Goal: Transaction & Acquisition: Purchase product/service

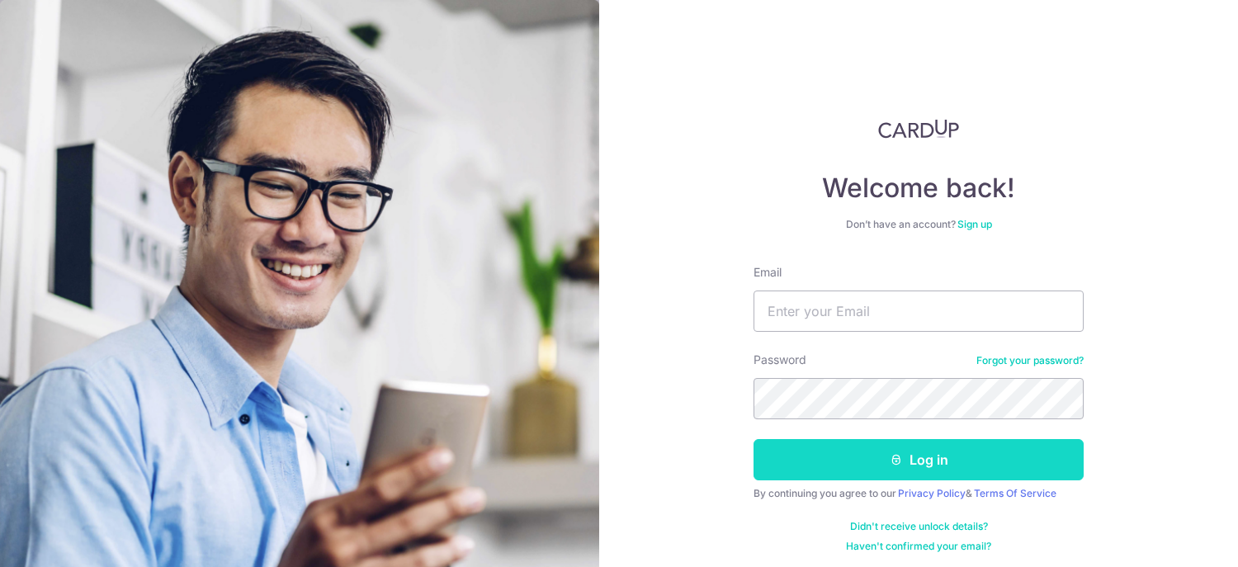
click at [906, 466] on button "Log in" at bounding box center [918, 459] width 330 height 41
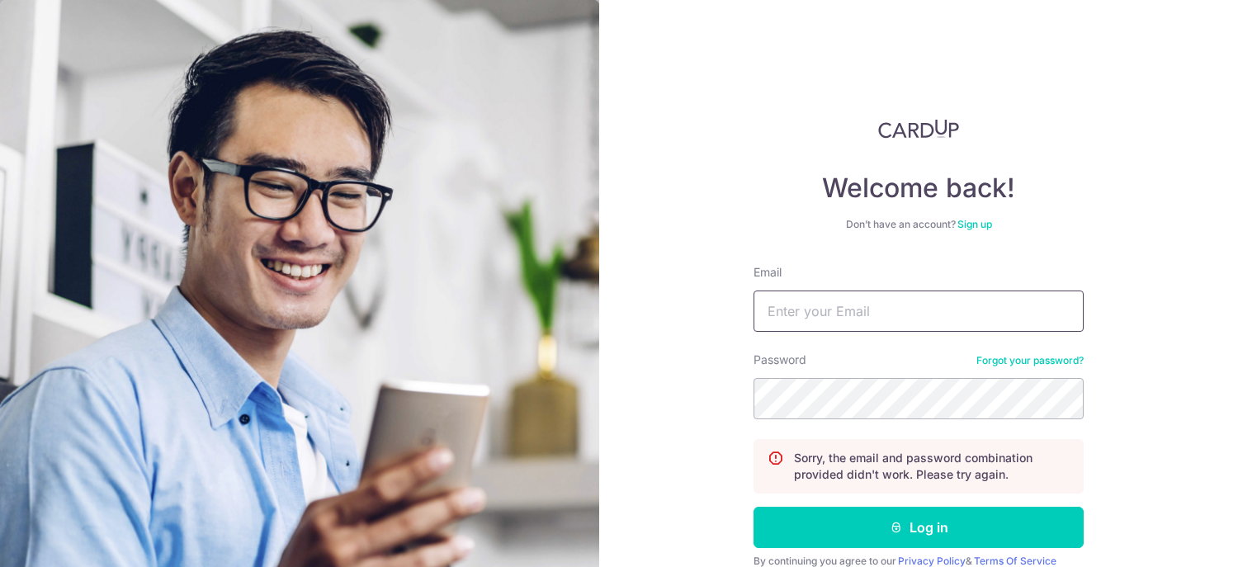
click at [781, 304] on input "Email" at bounding box center [918, 310] width 330 height 41
type input "katherine@premat.com.sg"
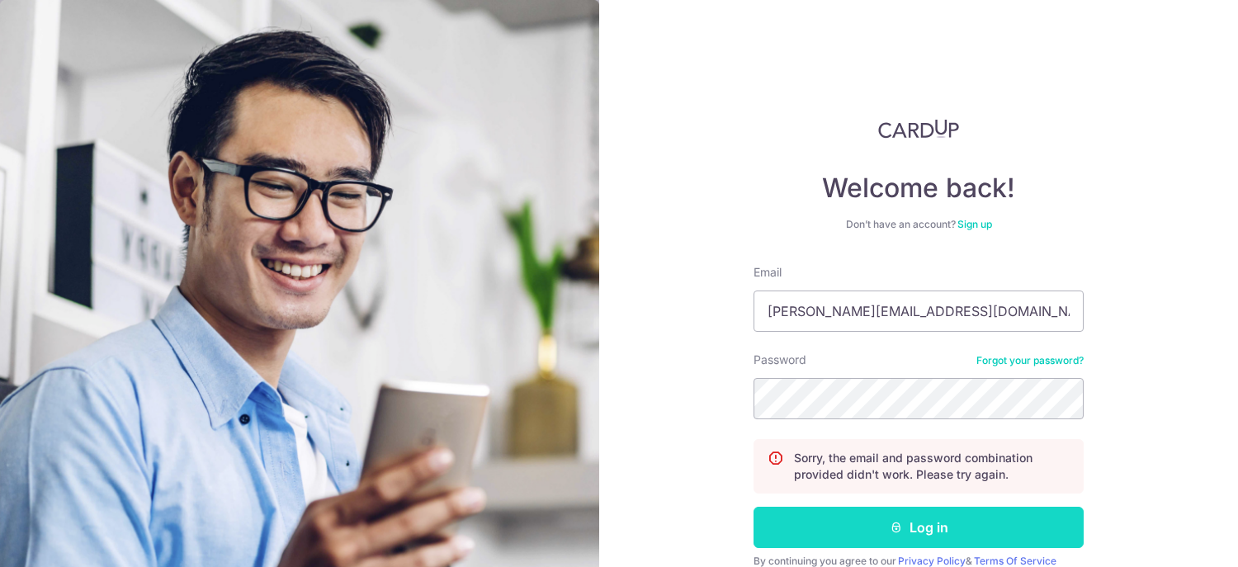
click at [940, 529] on button "Log in" at bounding box center [918, 527] width 330 height 41
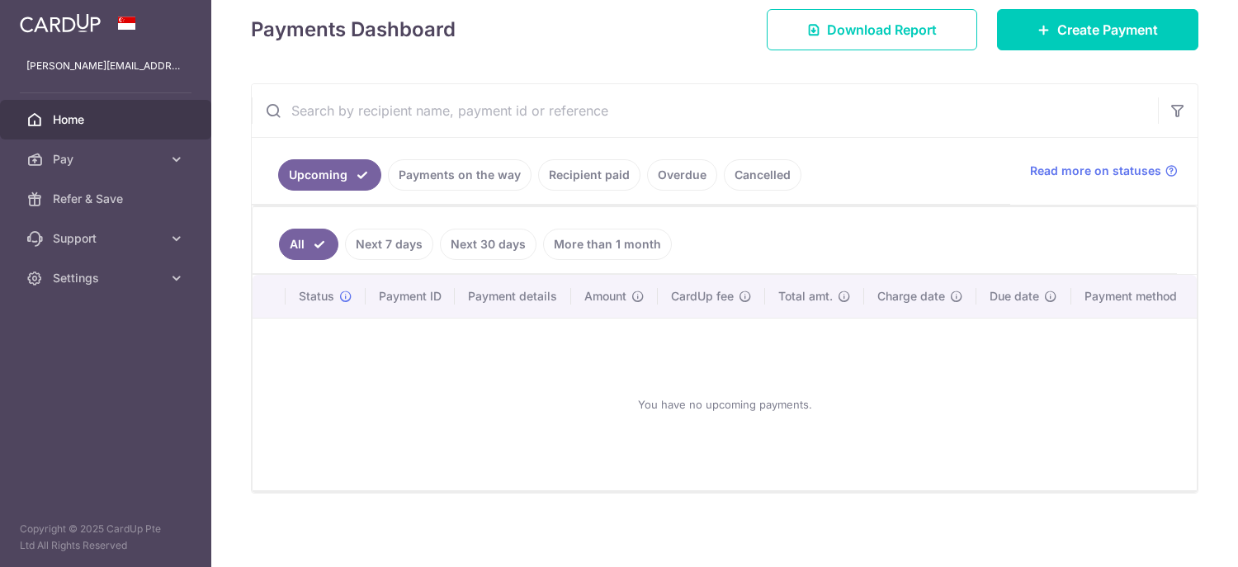
scroll to position [235, 0]
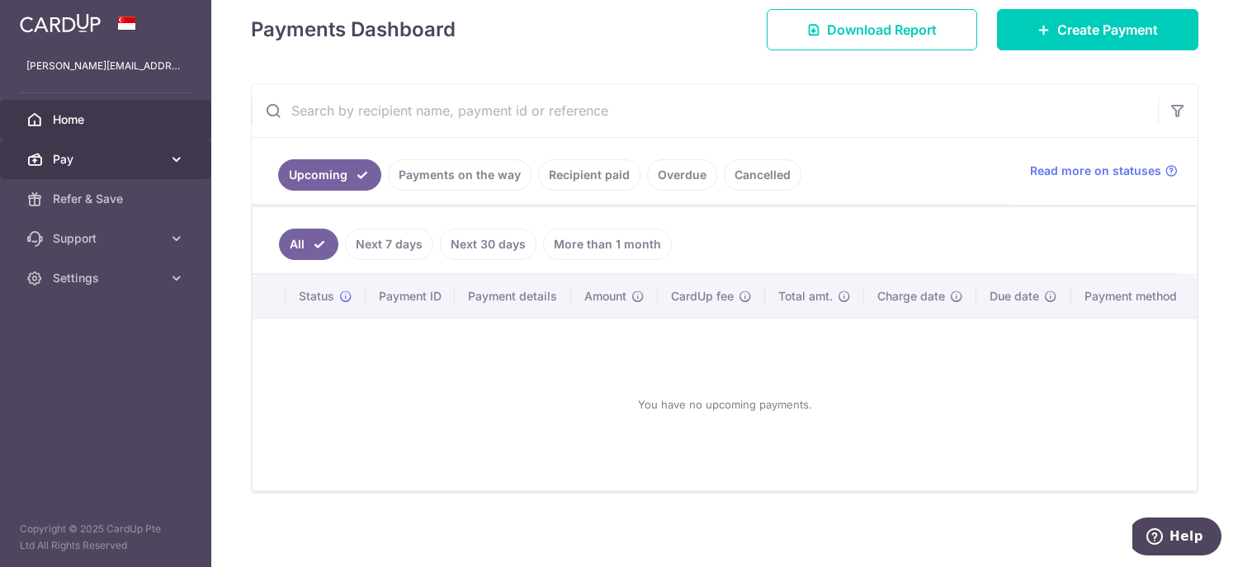
click at [98, 159] on span "Pay" at bounding box center [107, 159] width 109 height 17
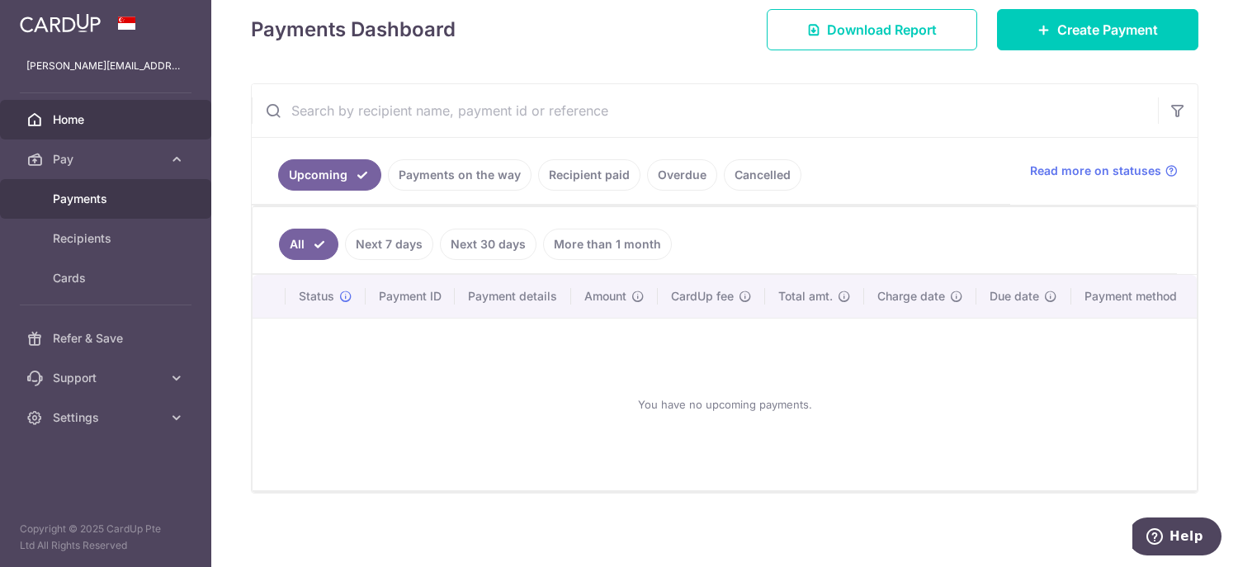
click at [93, 197] on span "Payments" at bounding box center [107, 199] width 109 height 17
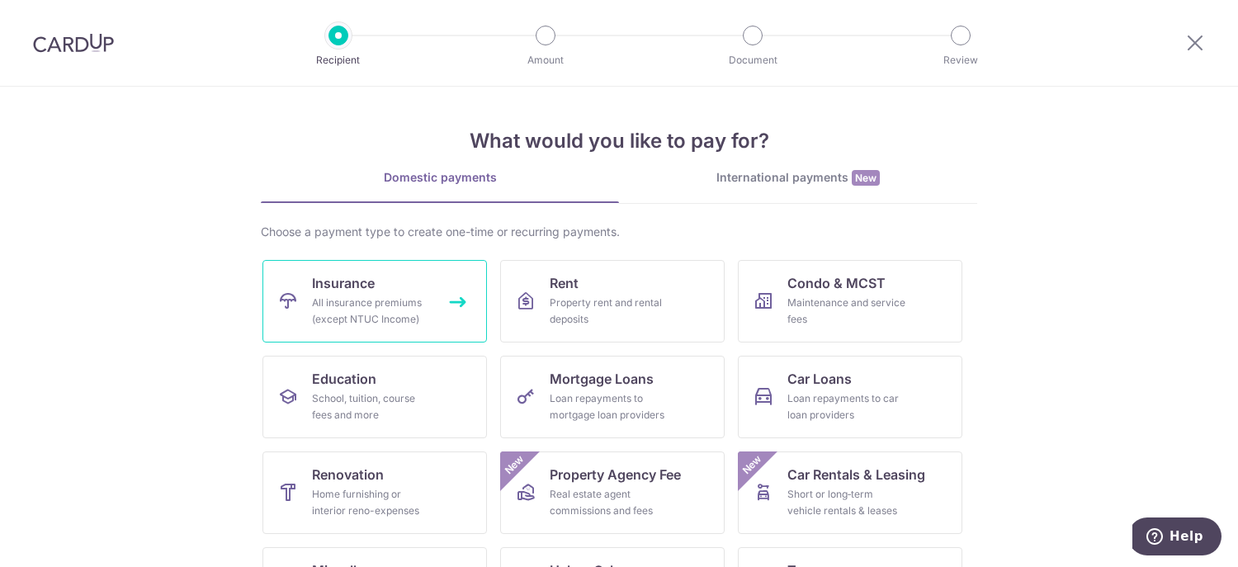
click at [381, 300] on div "All insurance premiums (except NTUC Income)" at bounding box center [371, 311] width 119 height 33
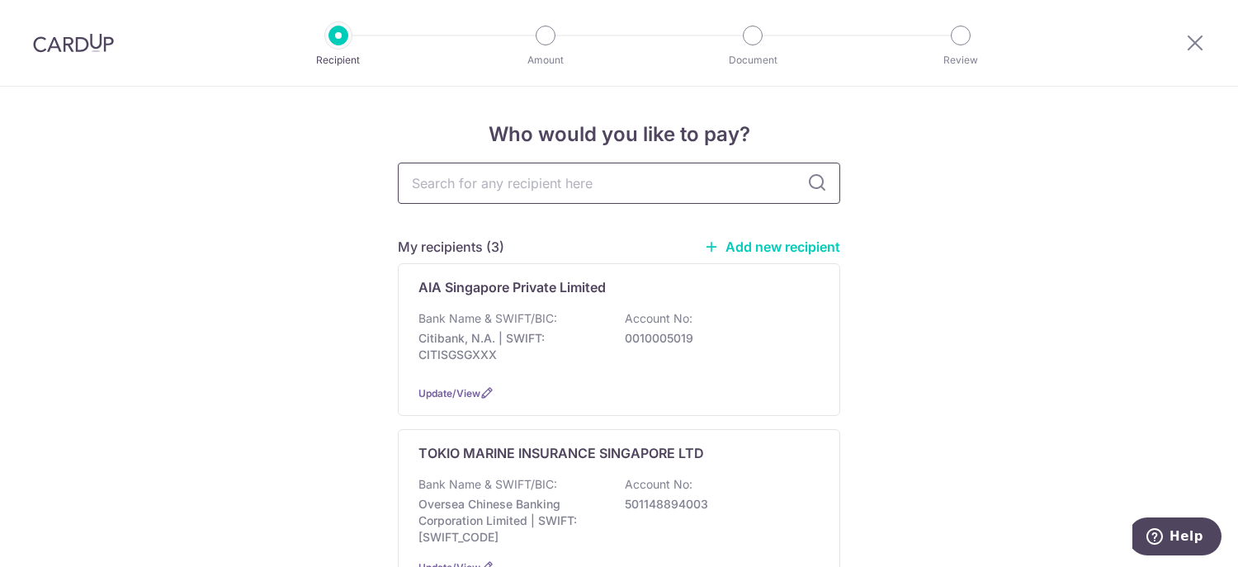
click at [495, 191] on input "text" at bounding box center [619, 183] width 442 height 41
click at [473, 330] on p "Citibank, N.A. | SWIFT: CITISGSGXXX" at bounding box center [510, 346] width 185 height 33
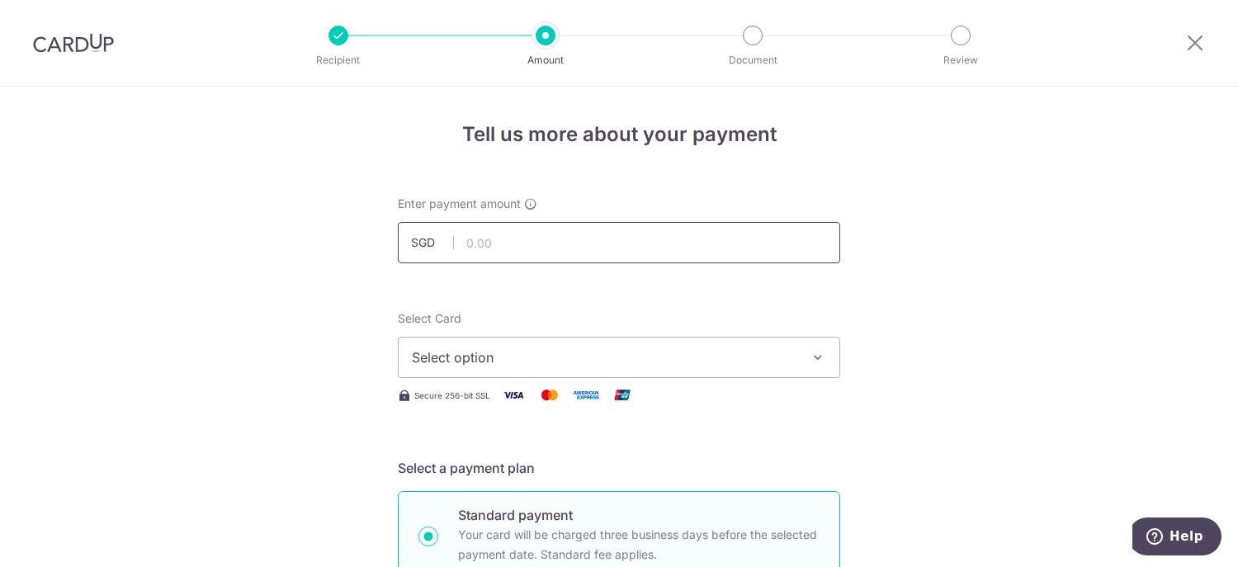
click at [501, 246] on input "text" at bounding box center [619, 242] width 442 height 41
type input "1,207.00"
click at [505, 358] on span "Select option" at bounding box center [604, 357] width 385 height 20
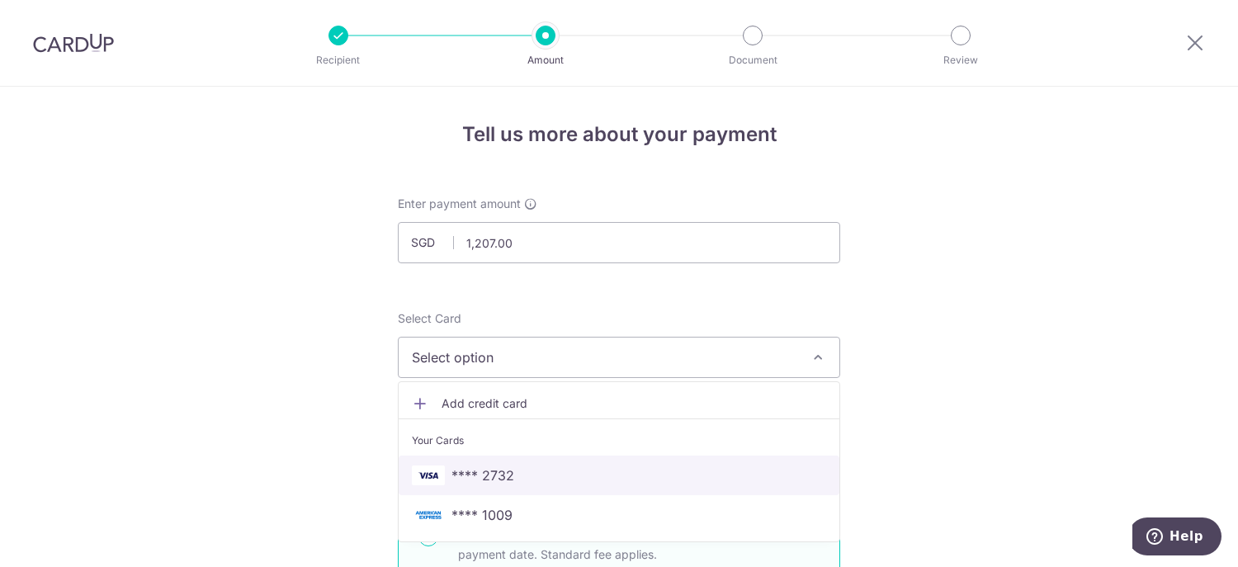
click at [510, 482] on span "**** 2732" at bounding box center [619, 475] width 414 height 20
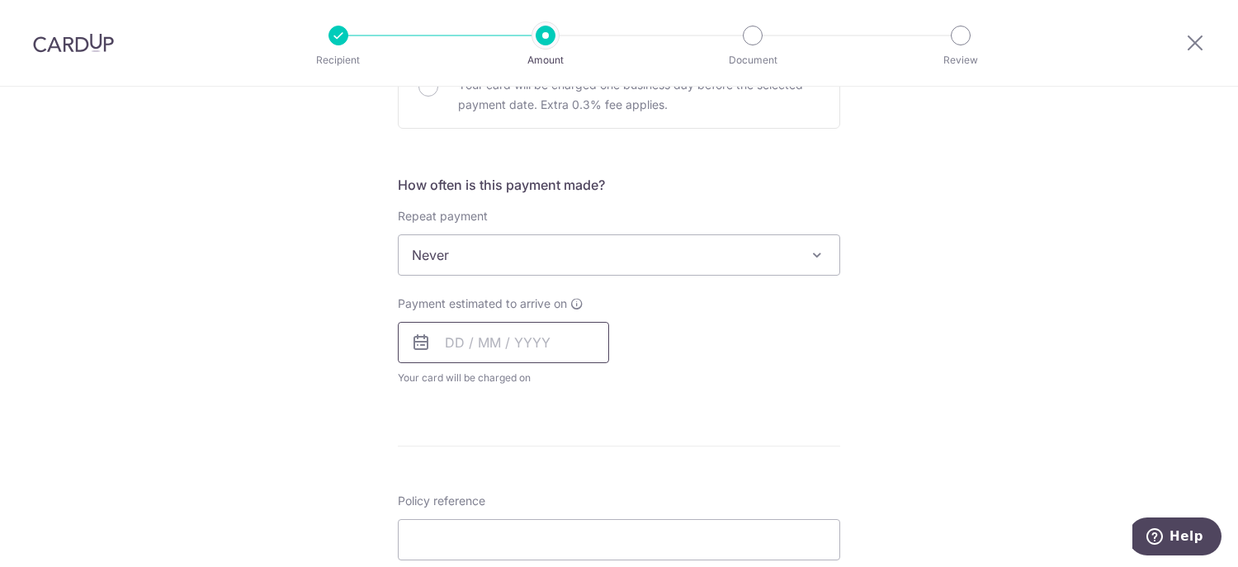
scroll to position [578, 0]
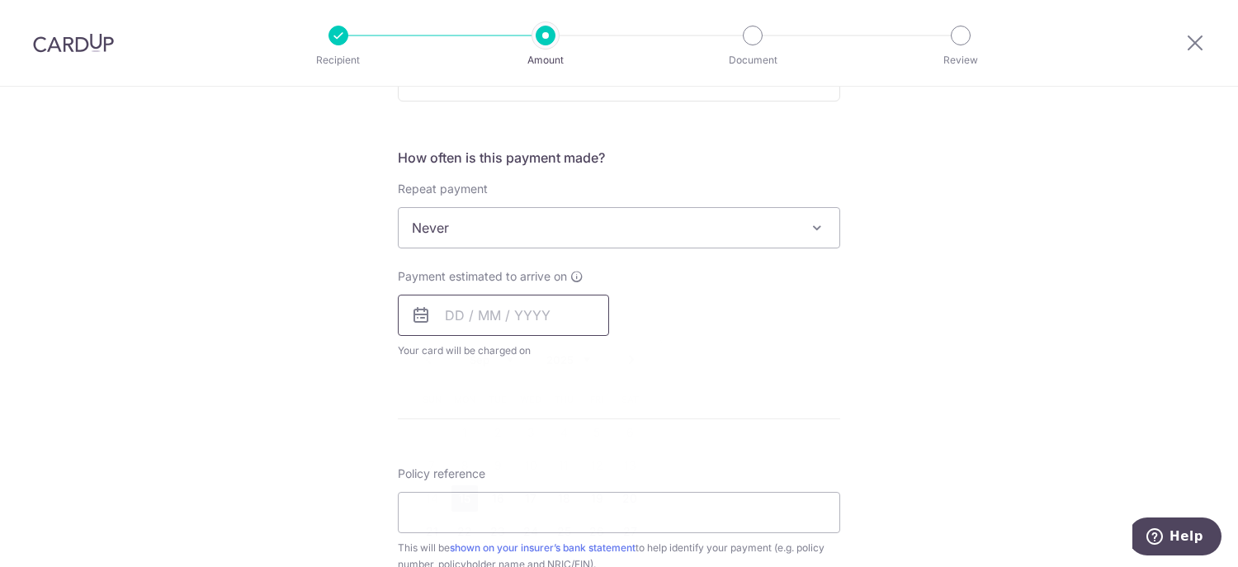
click at [443, 309] on input "text" at bounding box center [503, 315] width 211 height 41
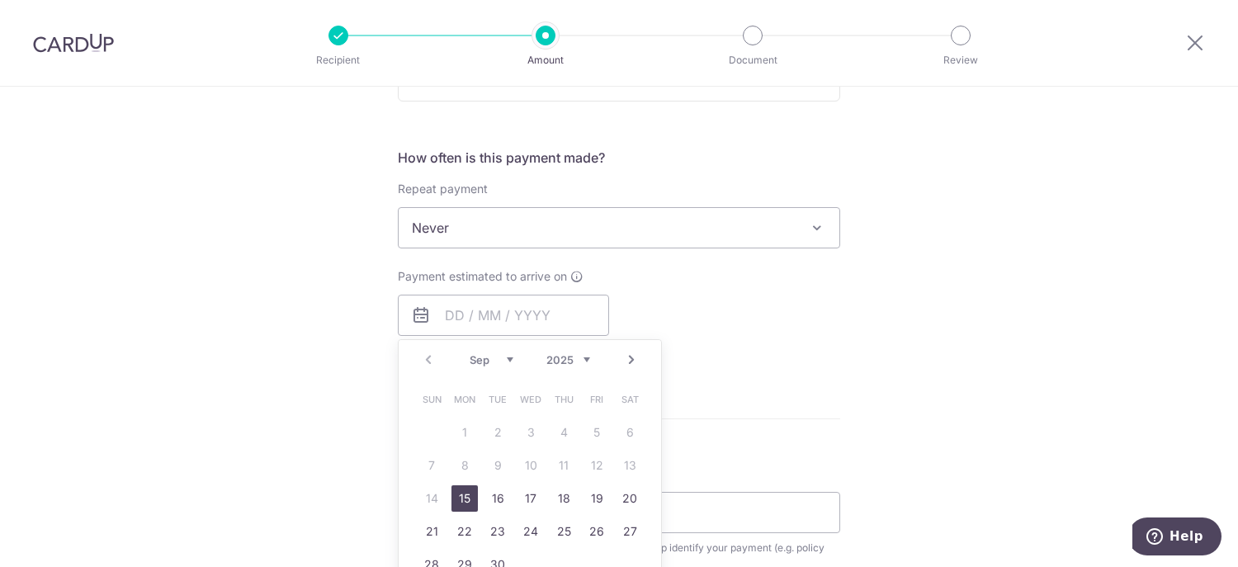
click at [463, 493] on link "15" at bounding box center [464, 498] width 26 height 26
type input "[DATE]"
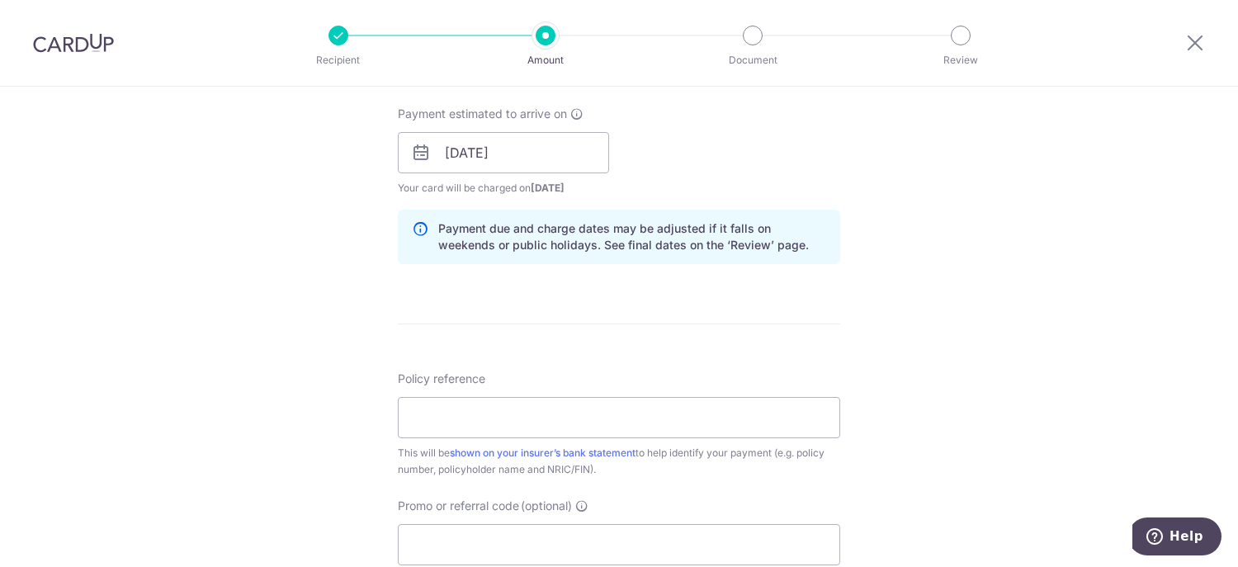
scroll to position [743, 0]
click at [459, 412] on input "Policy reference" at bounding box center [619, 414] width 442 height 41
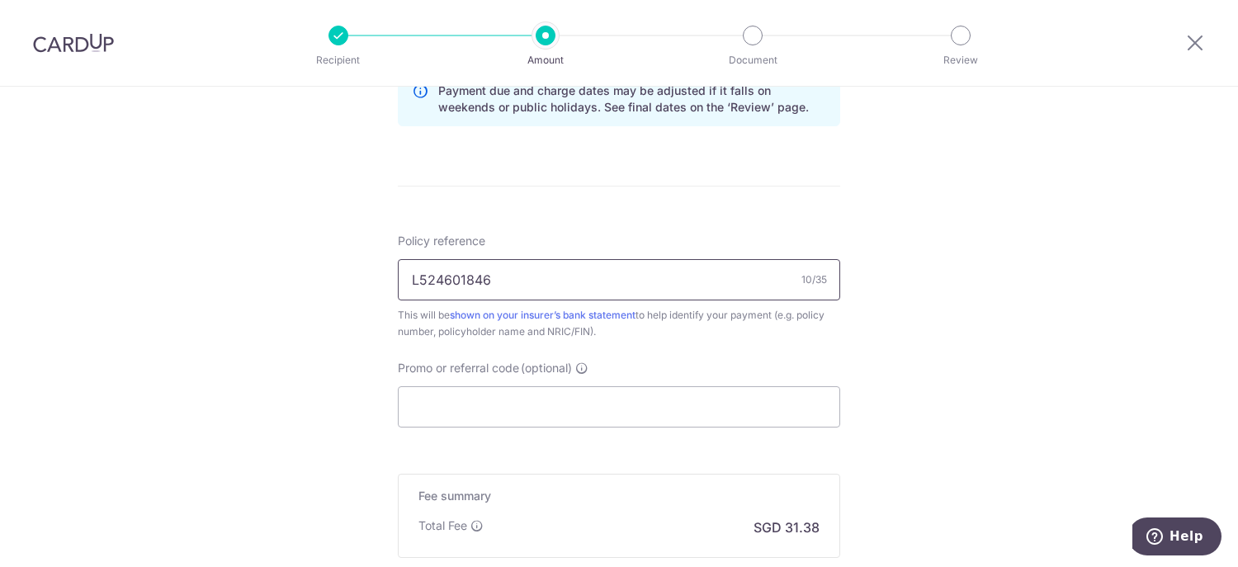
scroll to position [990, 0]
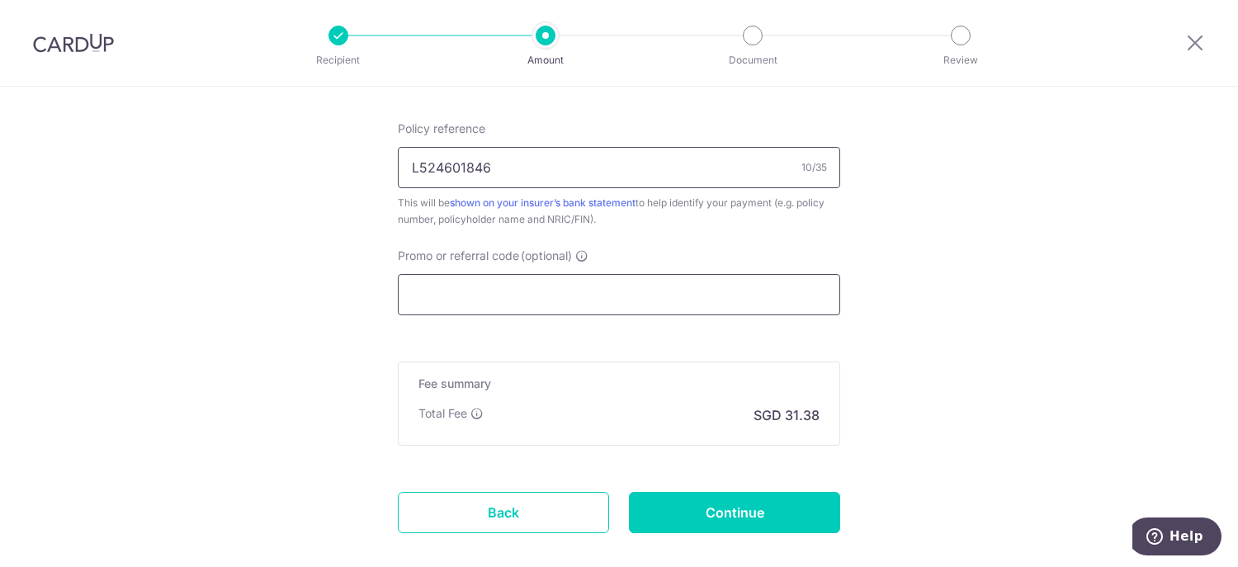
type input "L524601846"
click at [477, 304] on input "Promo or referral code (optional)" at bounding box center [619, 294] width 442 height 41
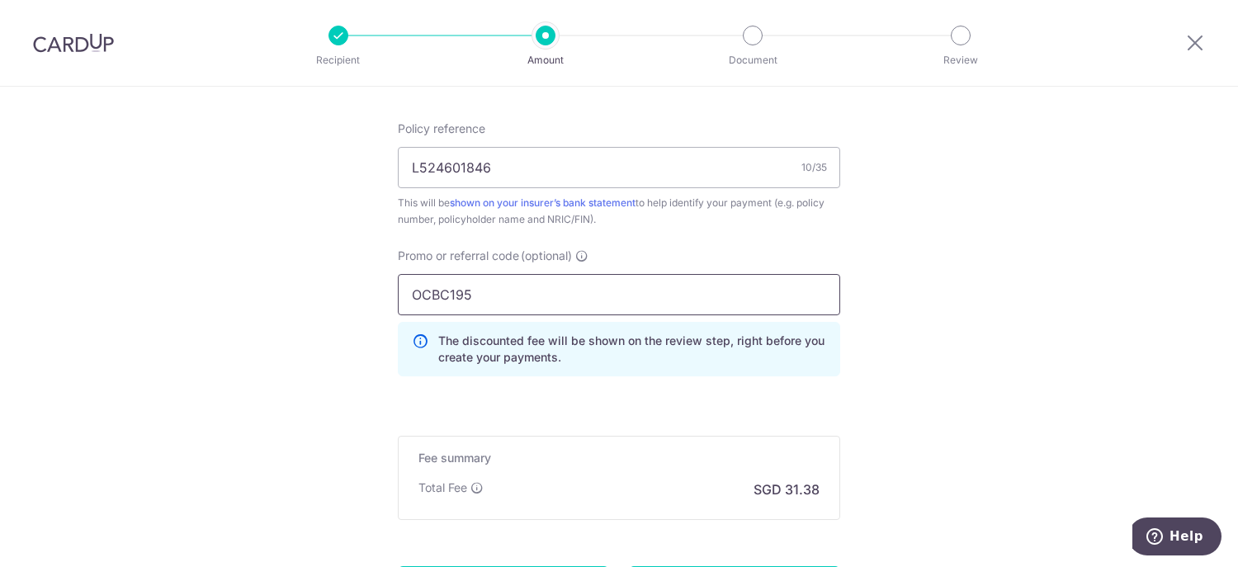
type input "OCBC195"
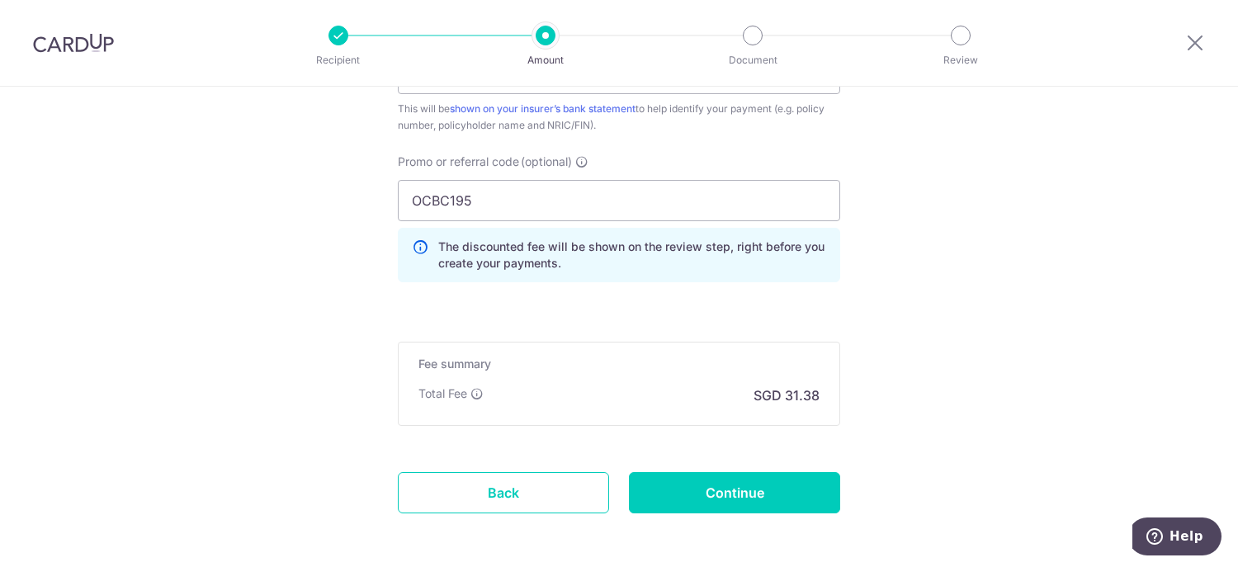
scroll to position [1151, 0]
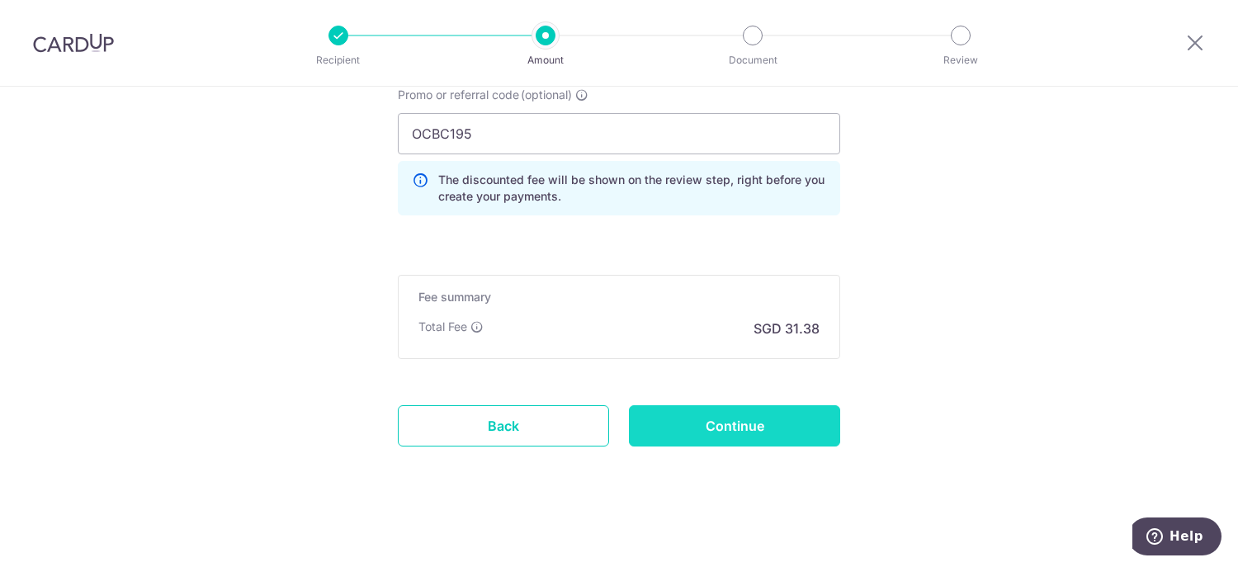
click at [756, 427] on input "Continue" at bounding box center [734, 425] width 211 height 41
type input "Create Schedule"
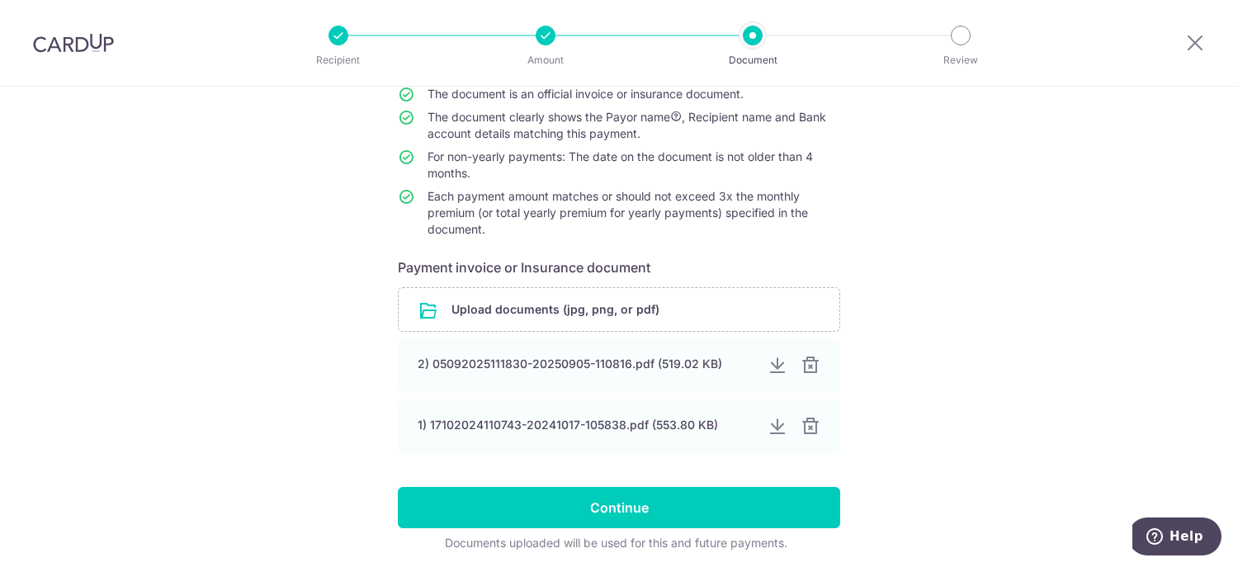
scroll to position [165, 0]
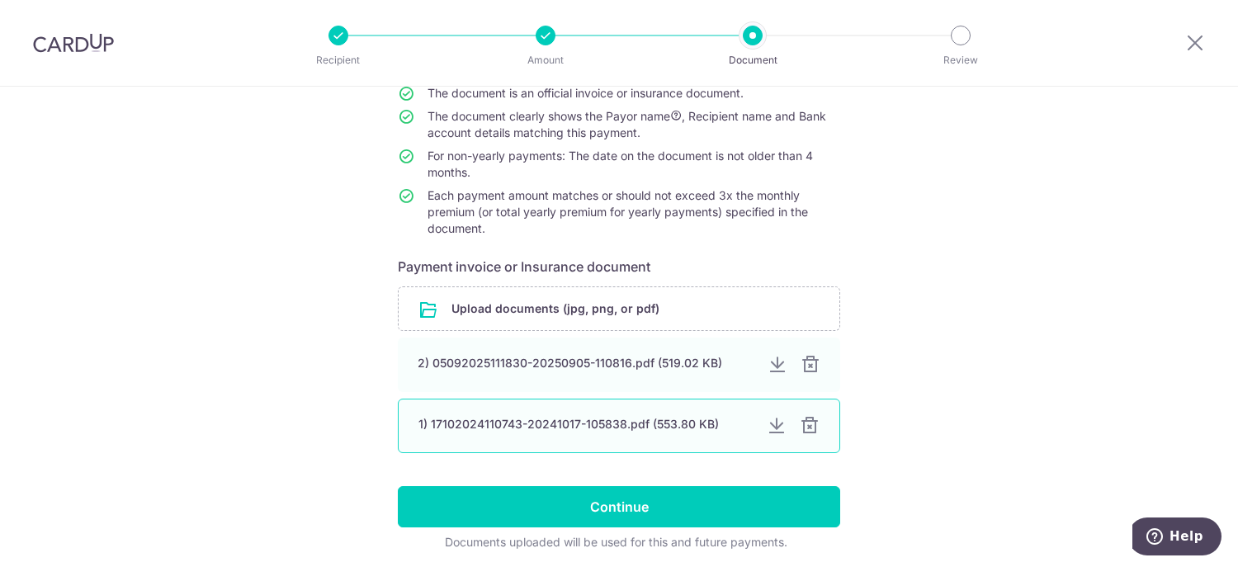
click at [804, 424] on div at bounding box center [810, 426] width 20 height 20
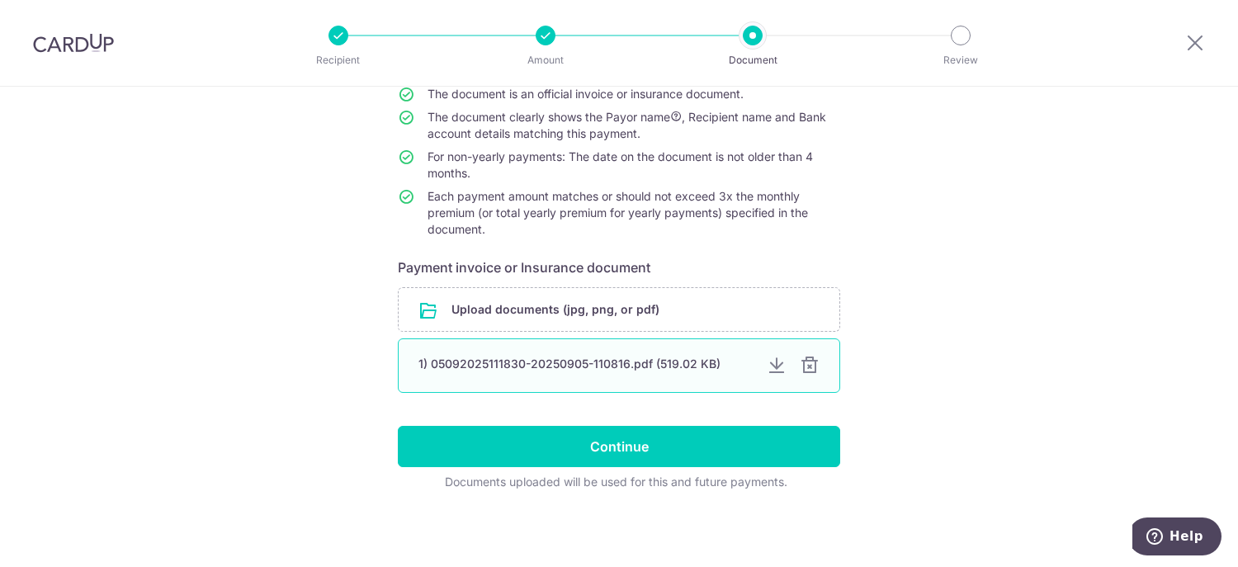
click at [803, 365] on div at bounding box center [810, 366] width 20 height 20
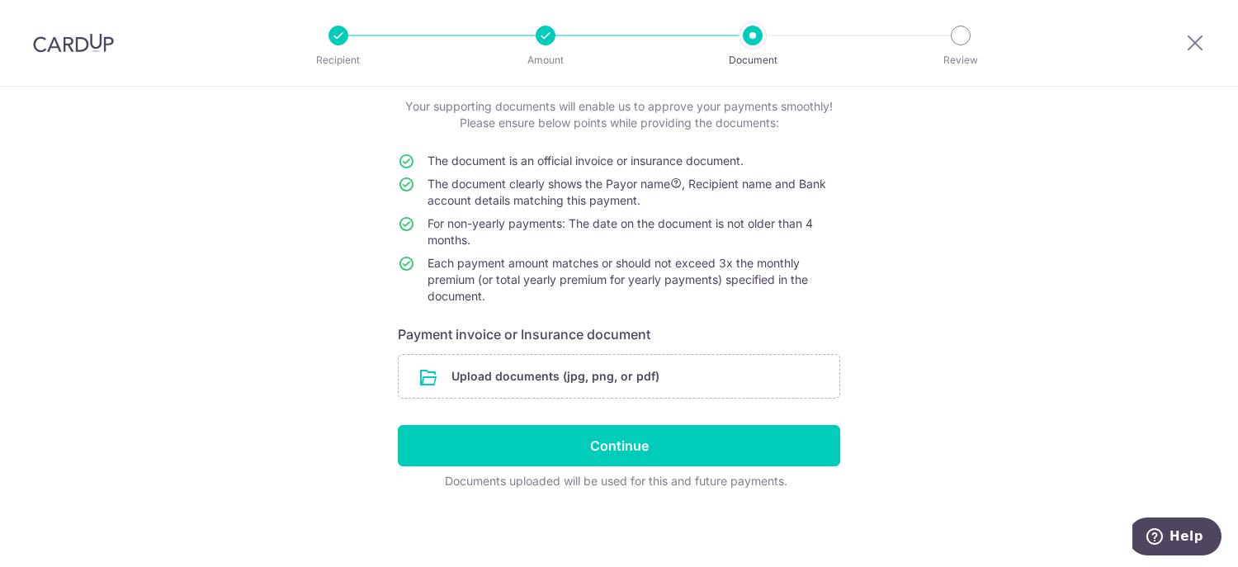
scroll to position [97, 0]
click at [559, 371] on input "file" at bounding box center [619, 377] width 441 height 43
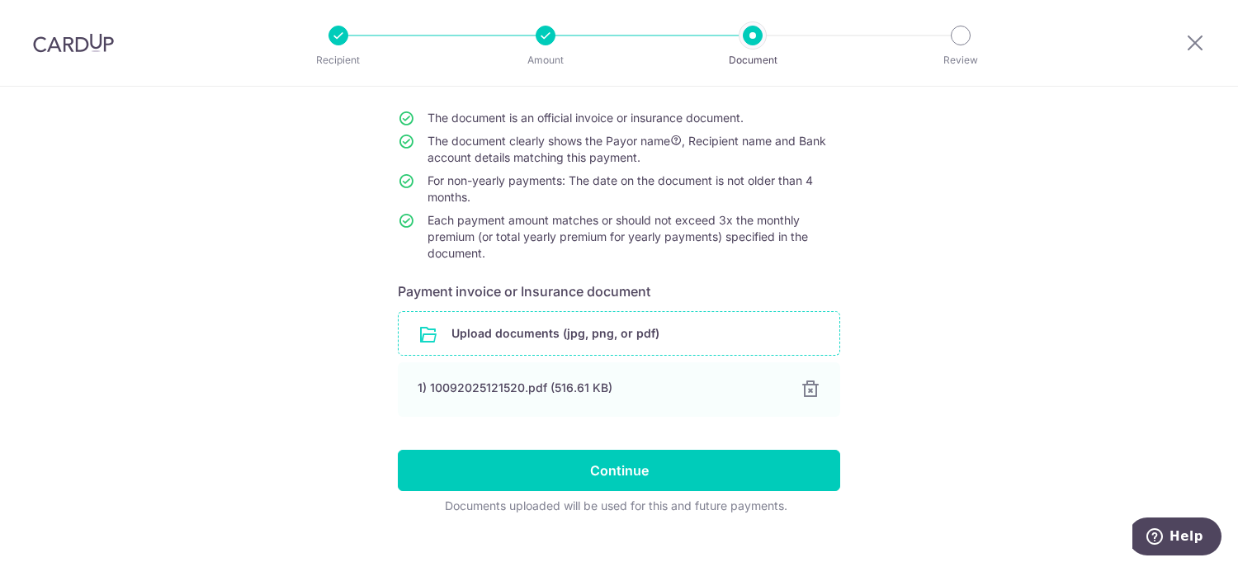
scroll to position [164, 0]
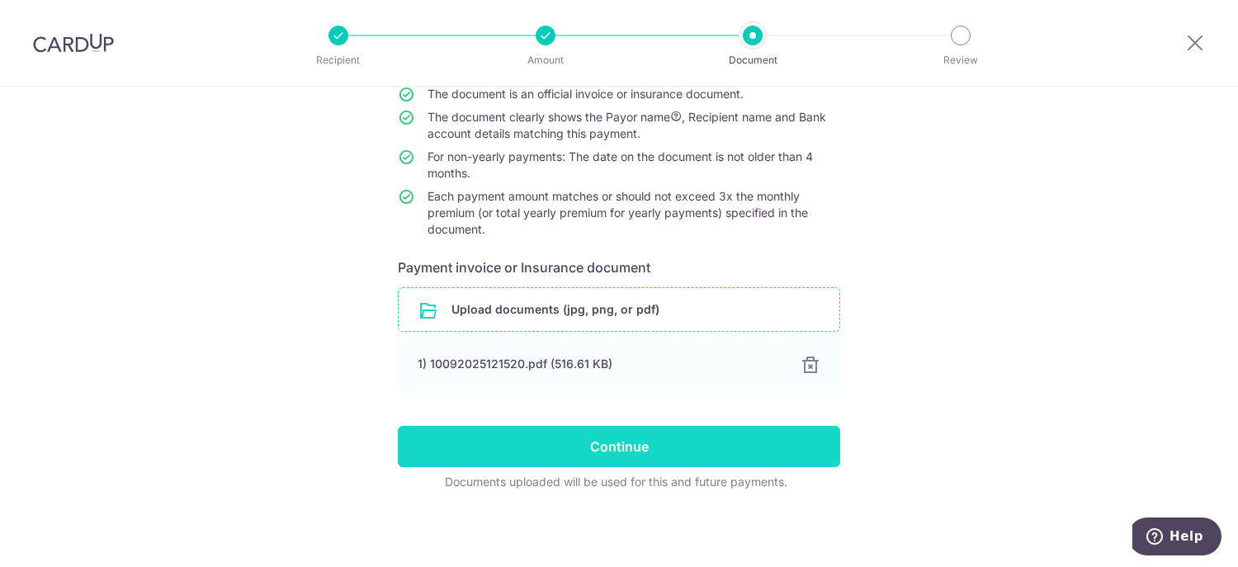
click at [620, 439] on input "Continue" at bounding box center [619, 446] width 442 height 41
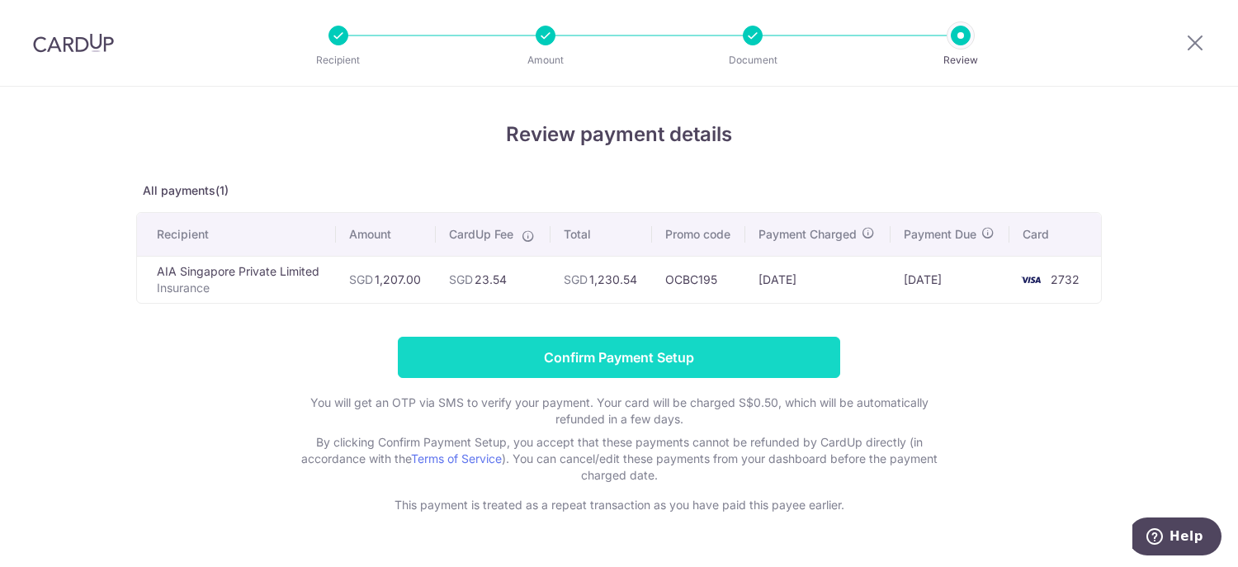
click at [603, 351] on input "Confirm Payment Setup" at bounding box center [619, 357] width 442 height 41
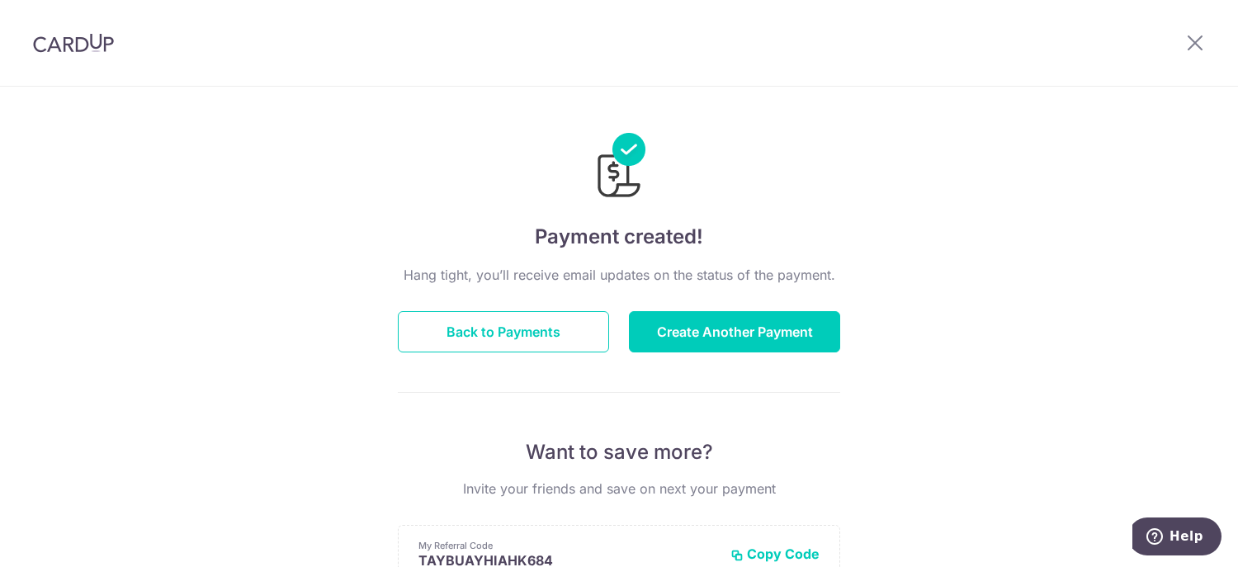
click at [70, 46] on img at bounding box center [73, 43] width 81 height 20
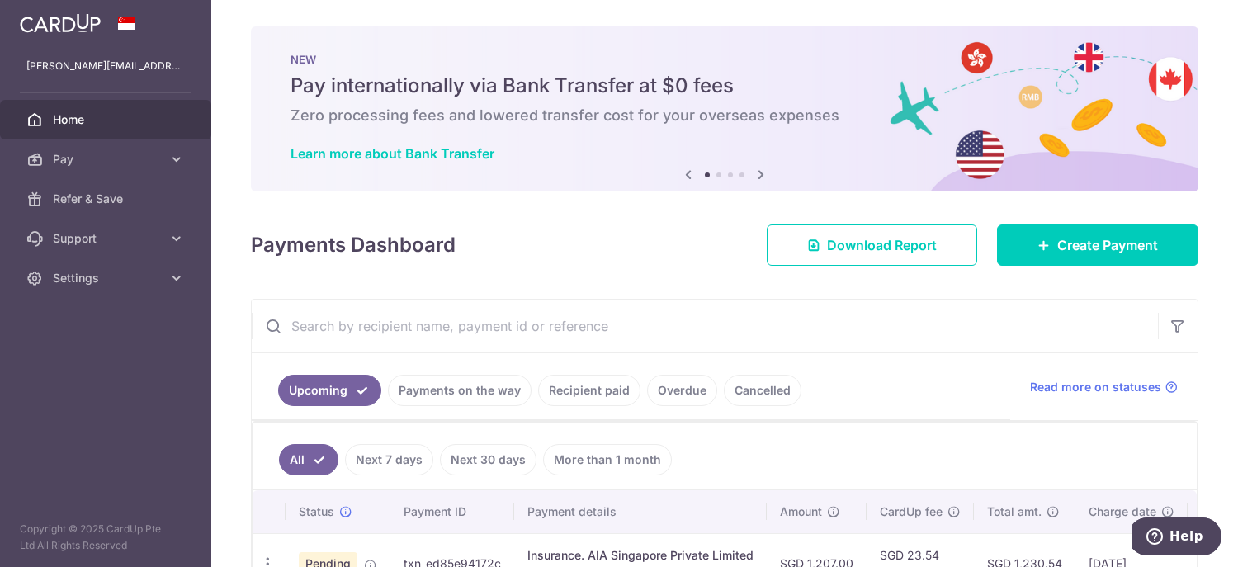
click at [85, 28] on img at bounding box center [60, 23] width 81 height 20
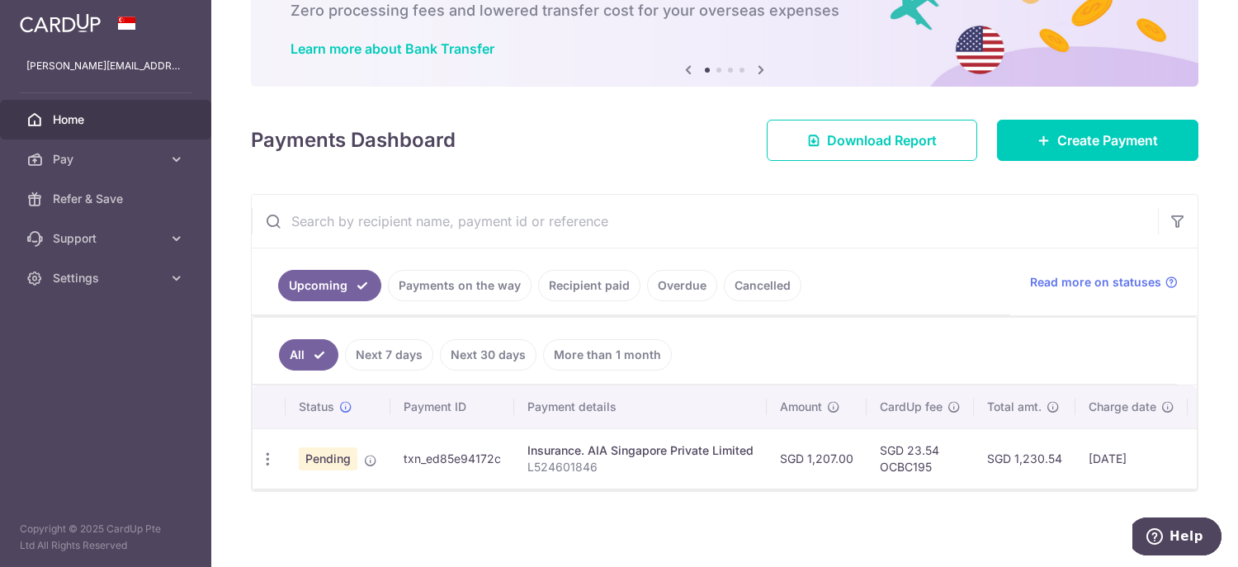
scroll to position [111, 0]
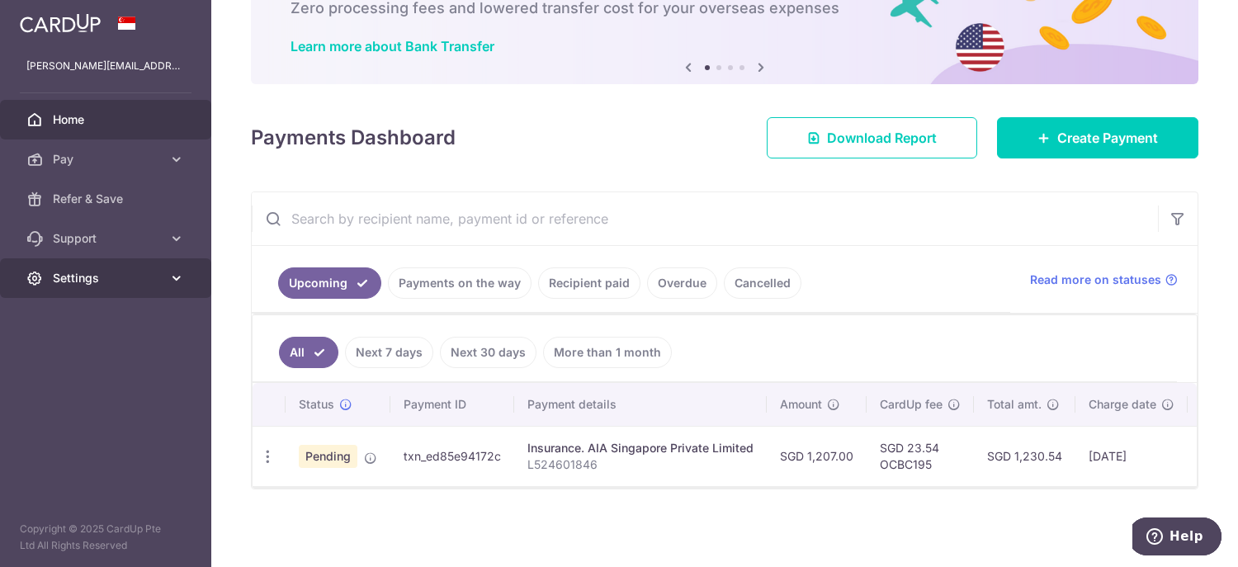
click at [89, 270] on span "Settings" at bounding box center [107, 278] width 109 height 17
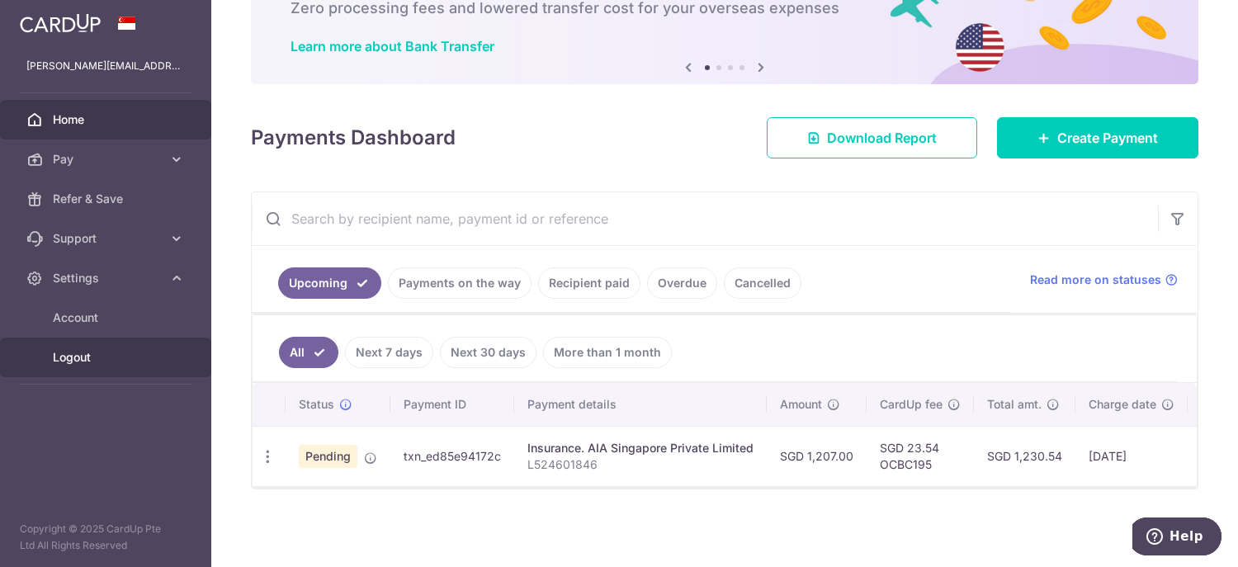
click at [83, 354] on span "Logout" at bounding box center [107, 357] width 109 height 17
